Goal: Information Seeking & Learning: Check status

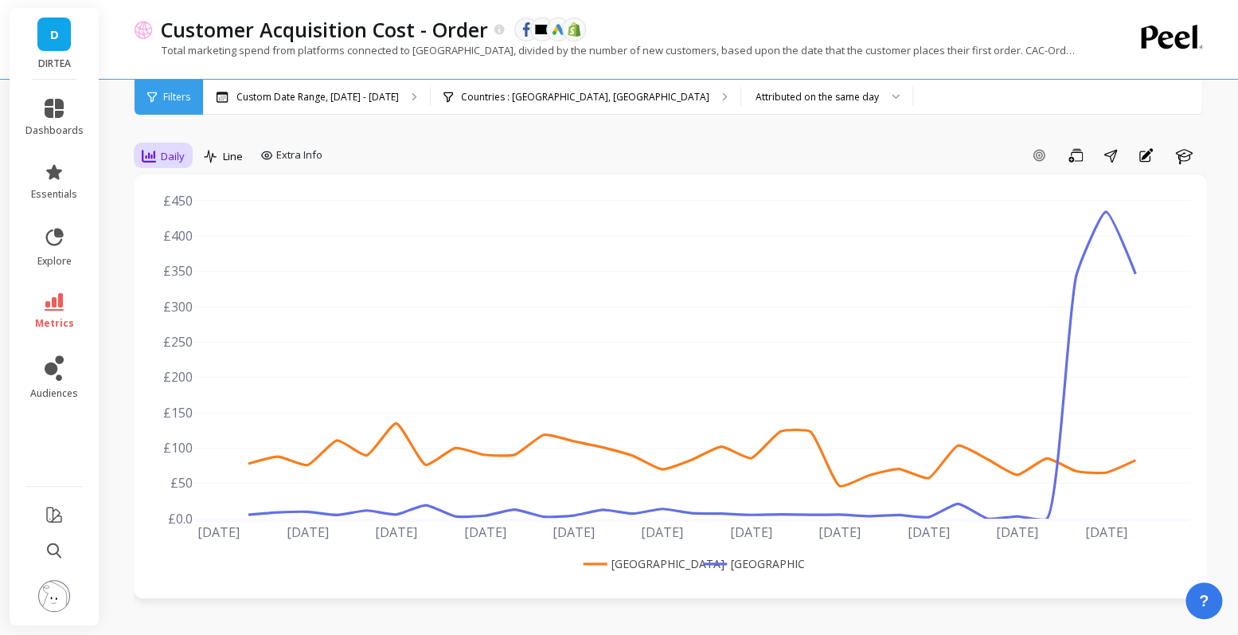
click at [163, 149] on span "Daily" at bounding box center [173, 156] width 24 height 15
click at [166, 220] on div "Daily" at bounding box center [192, 222] width 91 height 15
click at [314, 83] on div "Custom Date Range, [DATE] - [DATE]" at bounding box center [316, 97] width 227 height 35
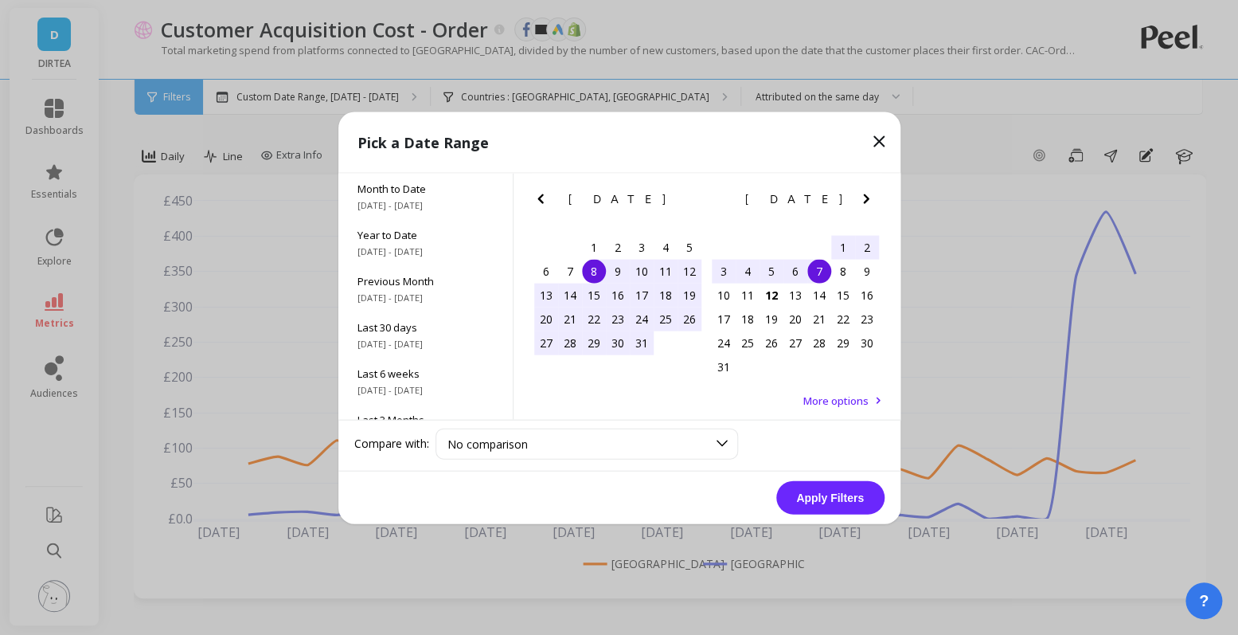
click at [846, 241] on div "1" at bounding box center [843, 247] width 24 height 24
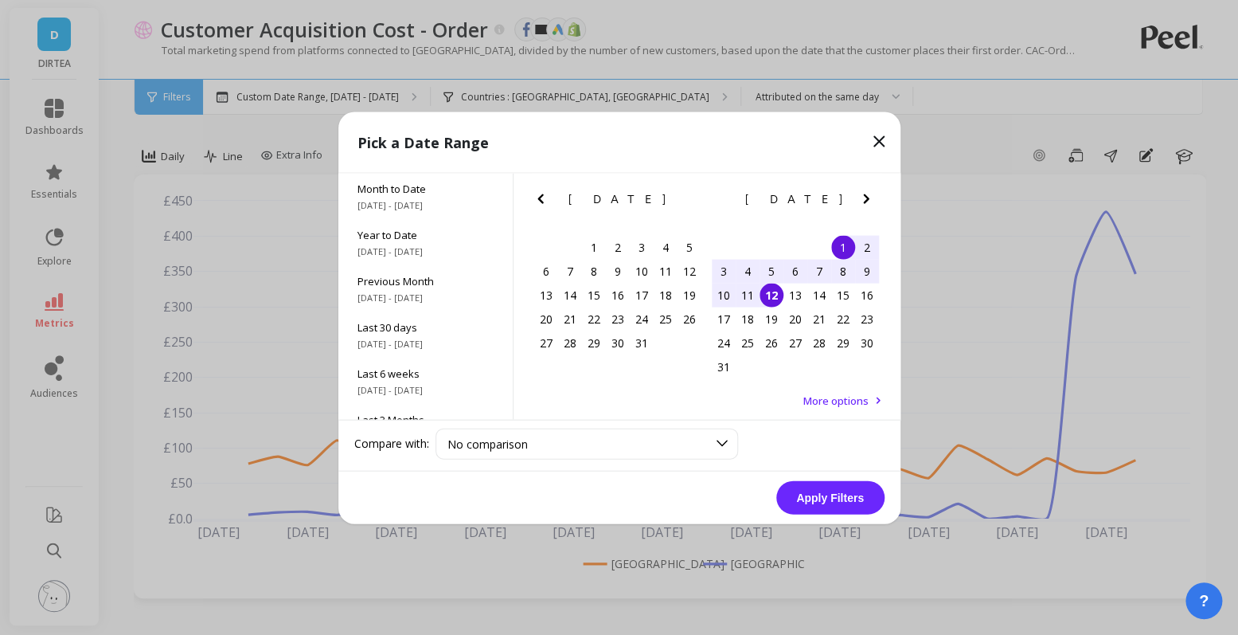
click at [769, 293] on div "12" at bounding box center [772, 295] width 24 height 24
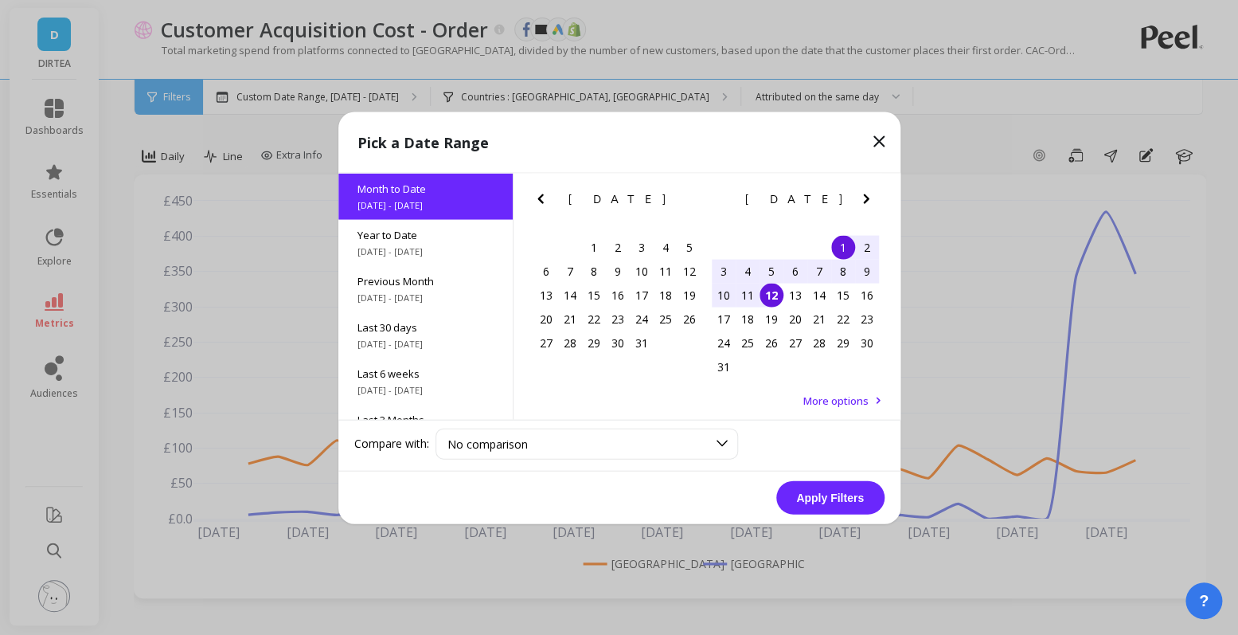
click at [827, 508] on button "Apply Filters" at bounding box center [830, 496] width 108 height 33
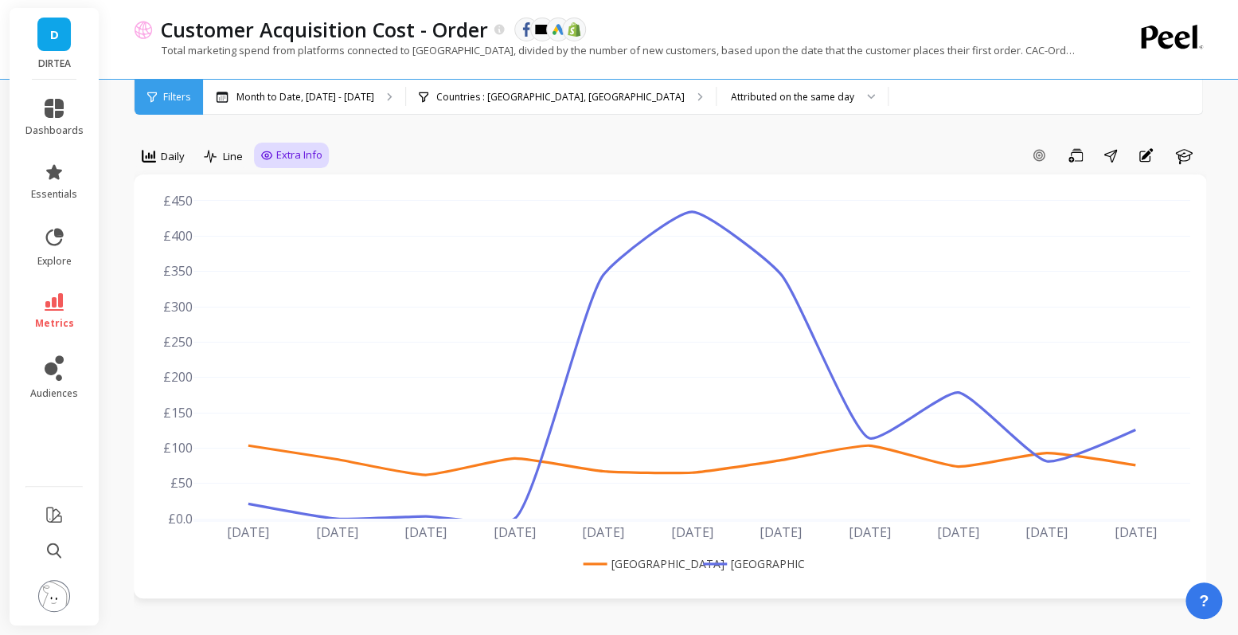
click at [280, 152] on span "Extra Info" at bounding box center [299, 155] width 46 height 16
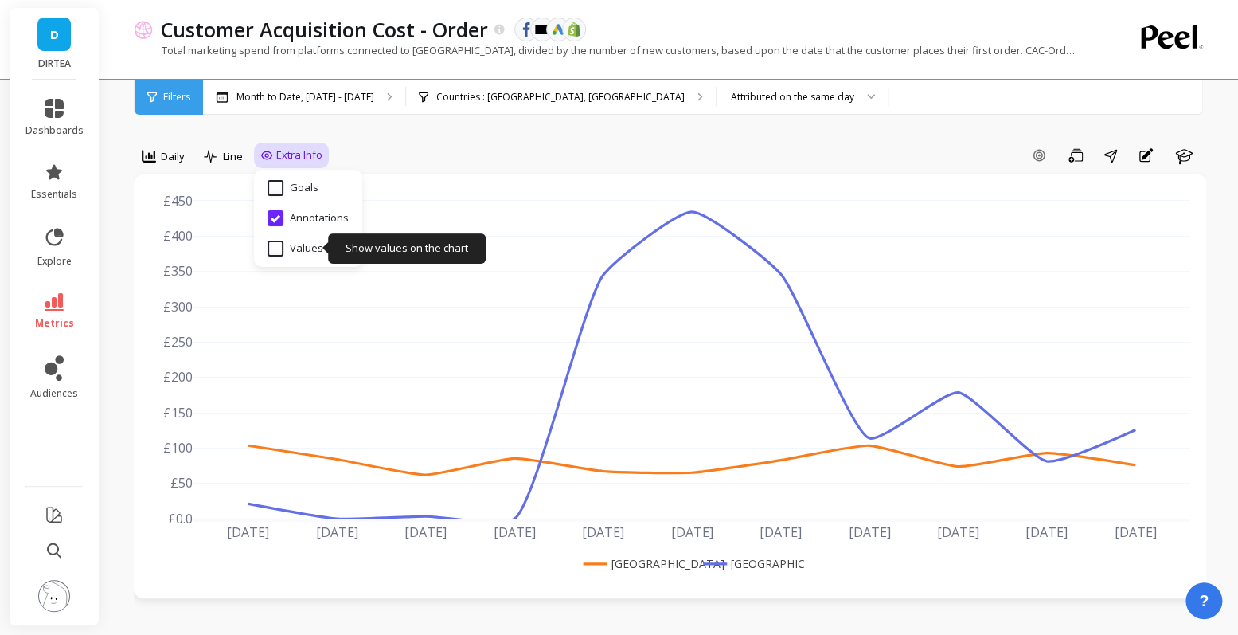
click at [282, 250] on input "Values" at bounding box center [296, 248] width 56 height 16
checkbox input "true"
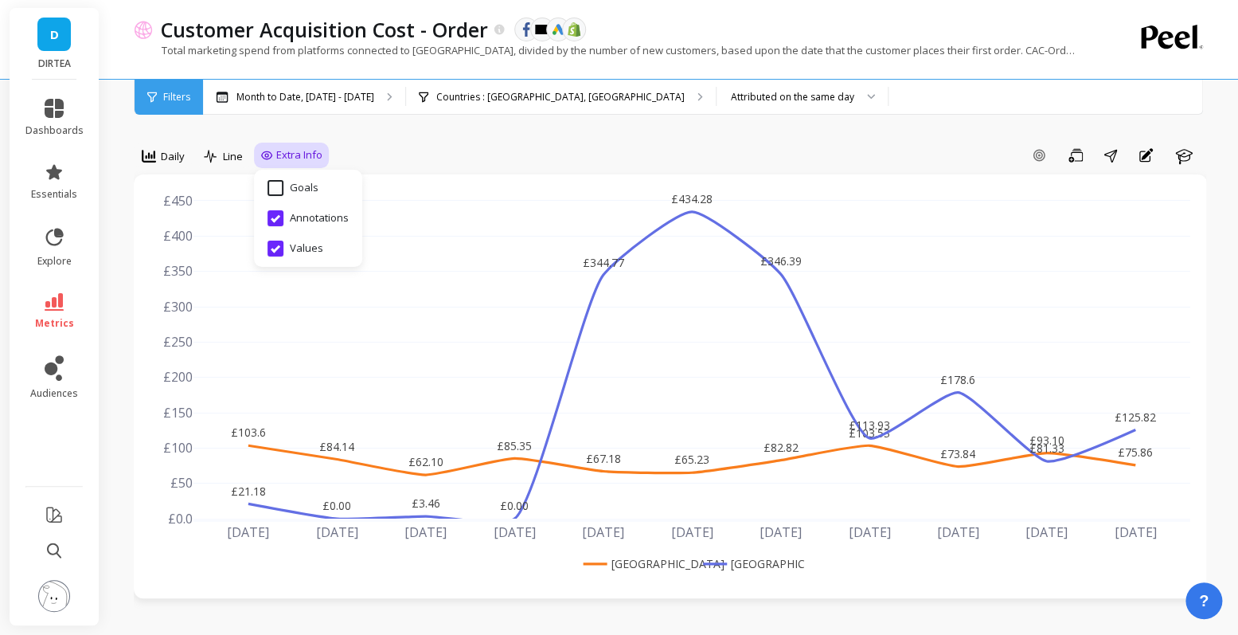
click at [596, 156] on div "Add Goal Save Share Annotations Learn" at bounding box center [768, 155] width 878 height 25
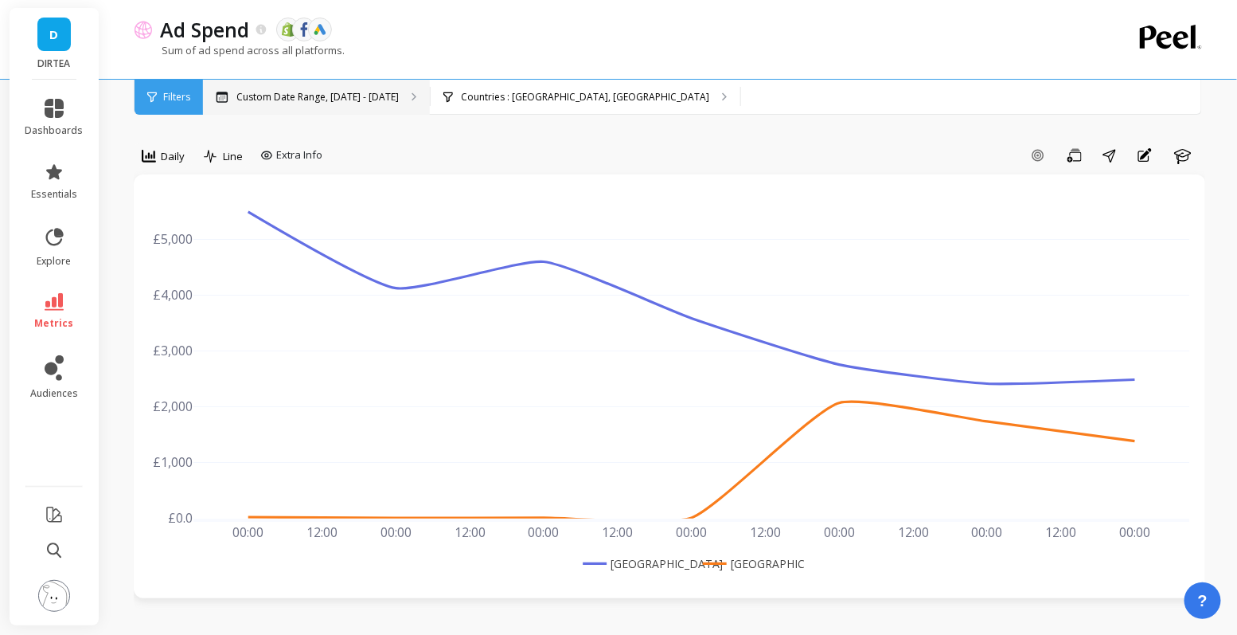
click at [305, 88] on div "Custom Date Range, Aug 1 - Aug 7" at bounding box center [316, 97] width 227 height 35
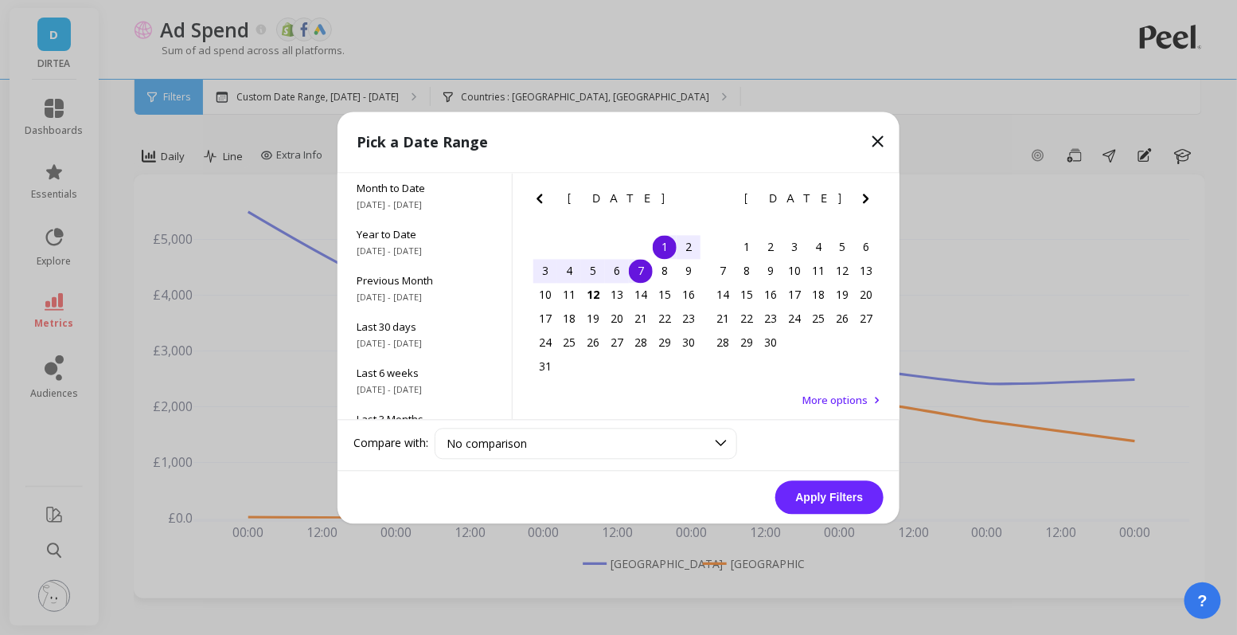
click at [665, 244] on div "1" at bounding box center [665, 247] width 24 height 24
click at [600, 301] on div "12" at bounding box center [593, 295] width 24 height 24
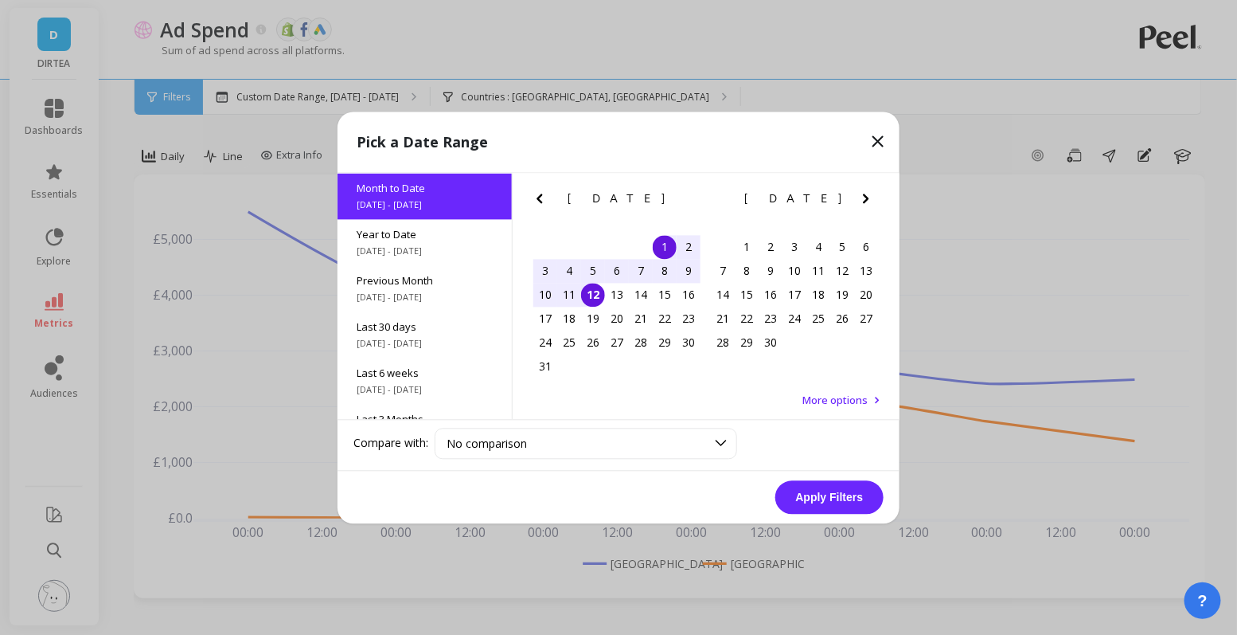
click at [830, 499] on button "Apply Filters" at bounding box center [830, 496] width 108 height 33
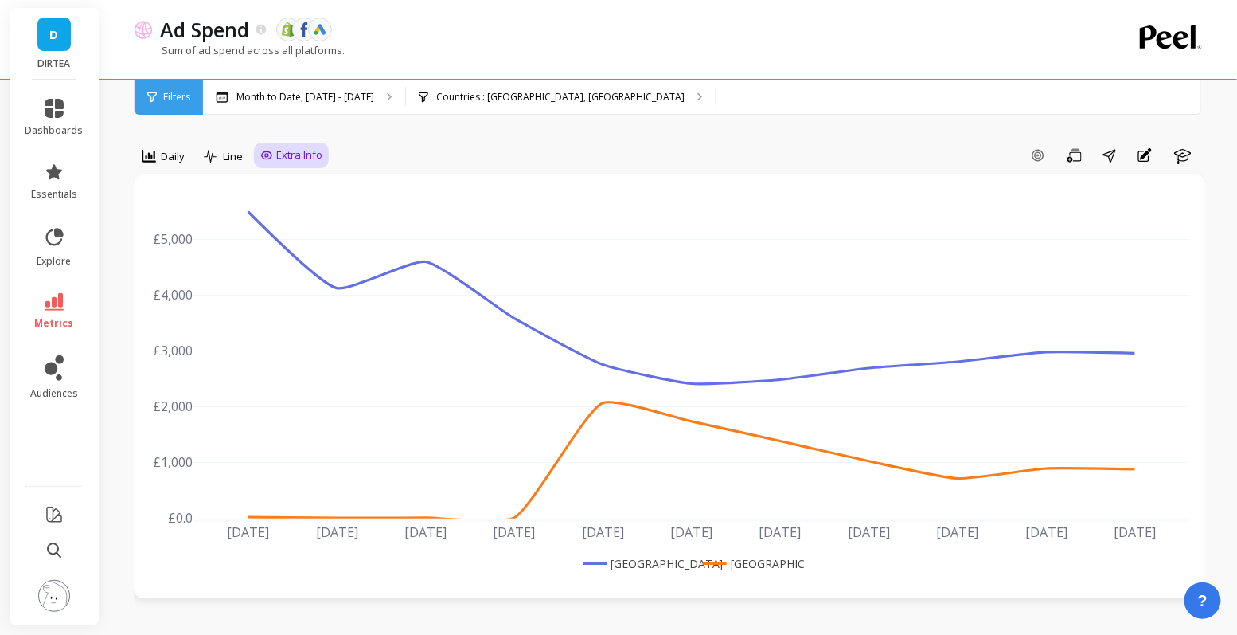
click at [284, 153] on span "Extra Info" at bounding box center [299, 155] width 46 height 16
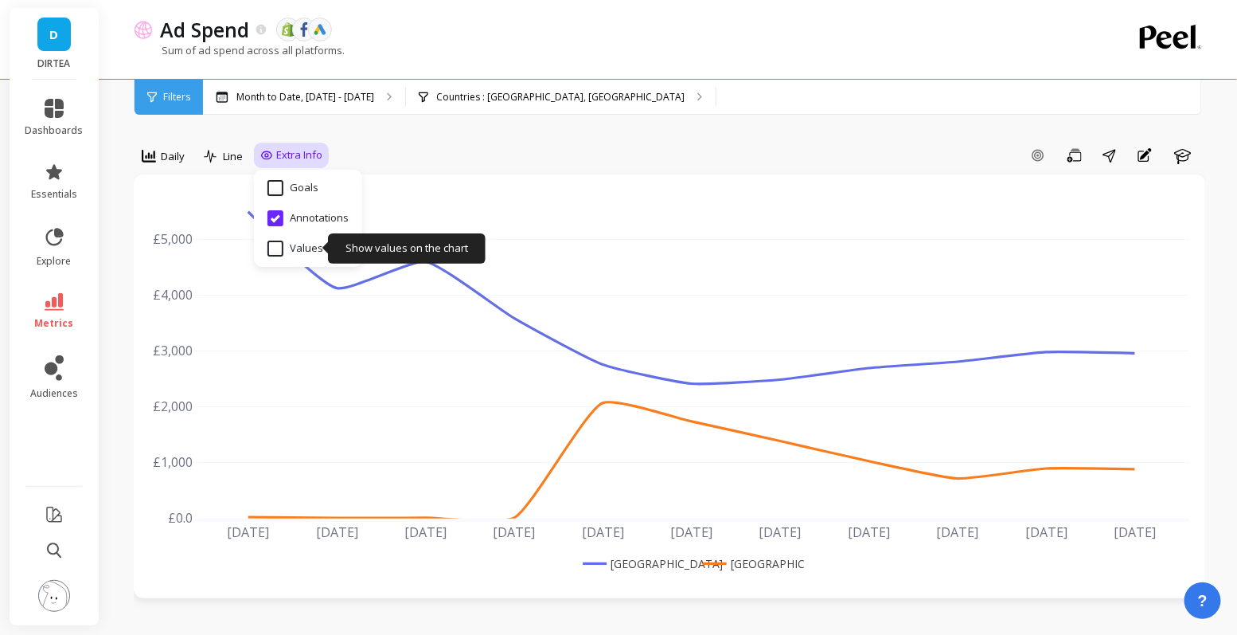
click at [291, 249] on input "Values" at bounding box center [296, 248] width 56 height 16
checkbox input "true"
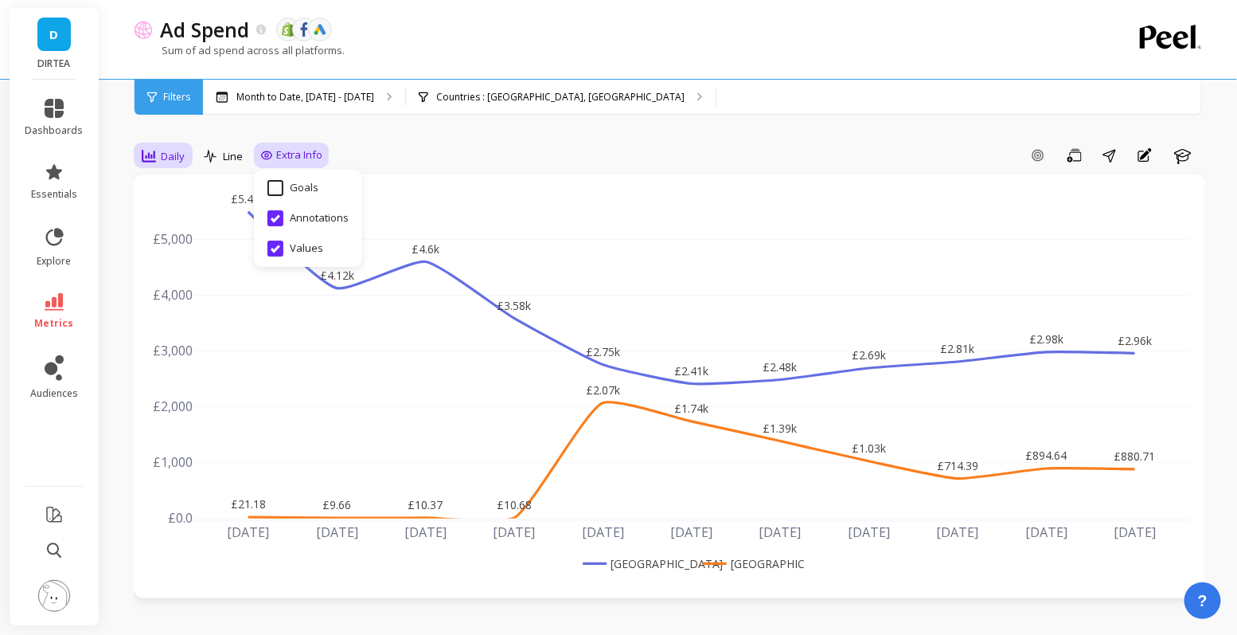
click at [154, 163] on div at bounding box center [149, 156] width 14 height 18
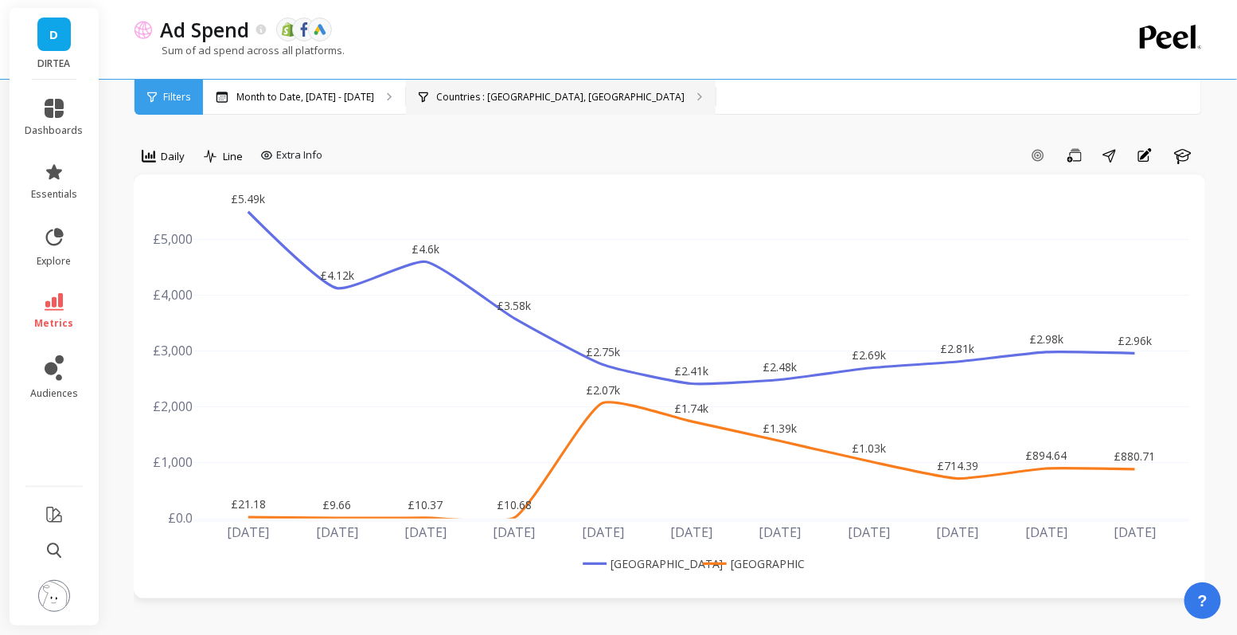
click at [580, 105] on div "Countries : United Kingdom, United States" at bounding box center [561, 97] width 310 height 35
